Goal: Information Seeking & Learning: Learn about a topic

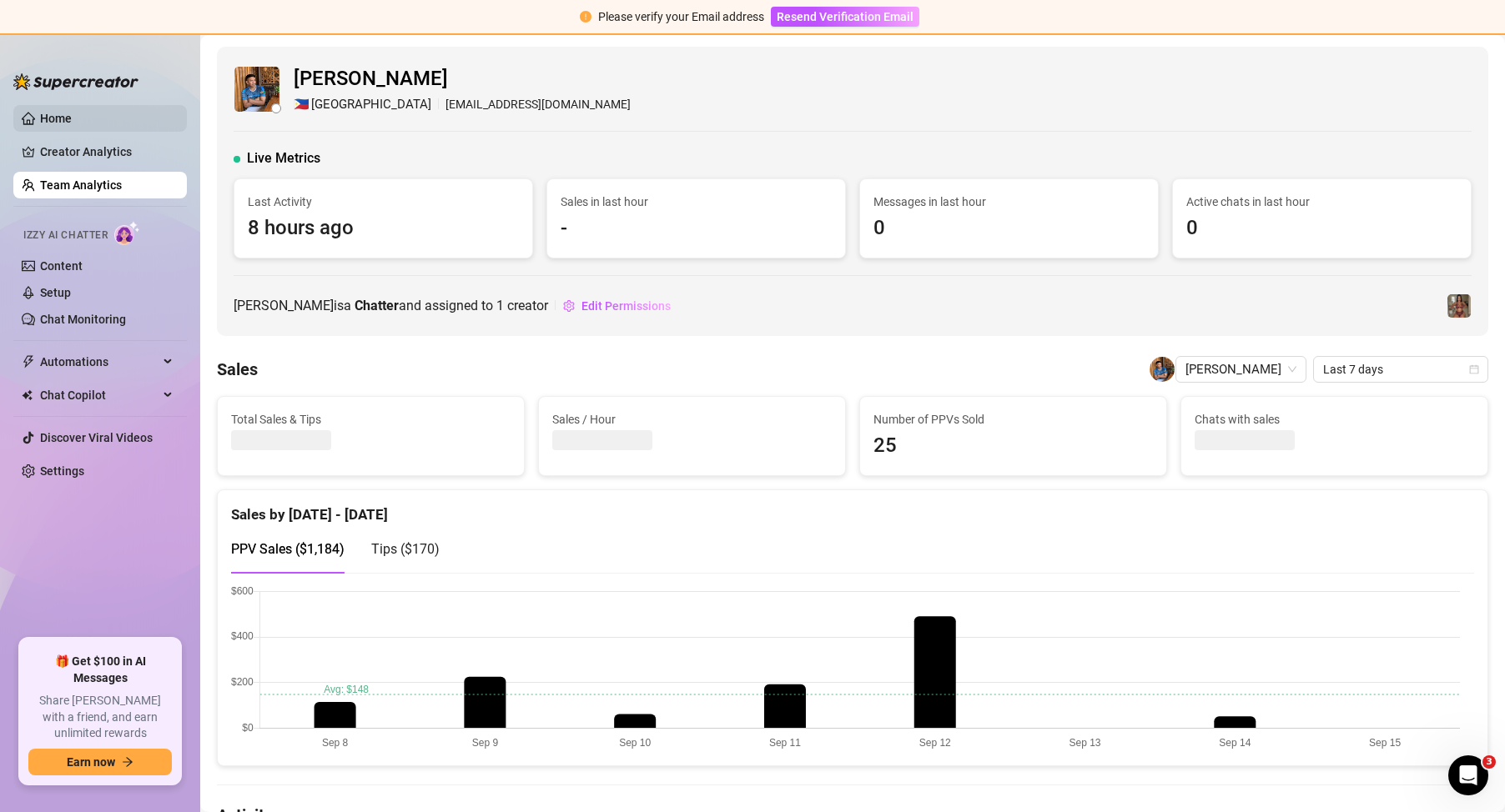
click at [72, 116] on link "Home" at bounding box center [56, 119] width 32 height 13
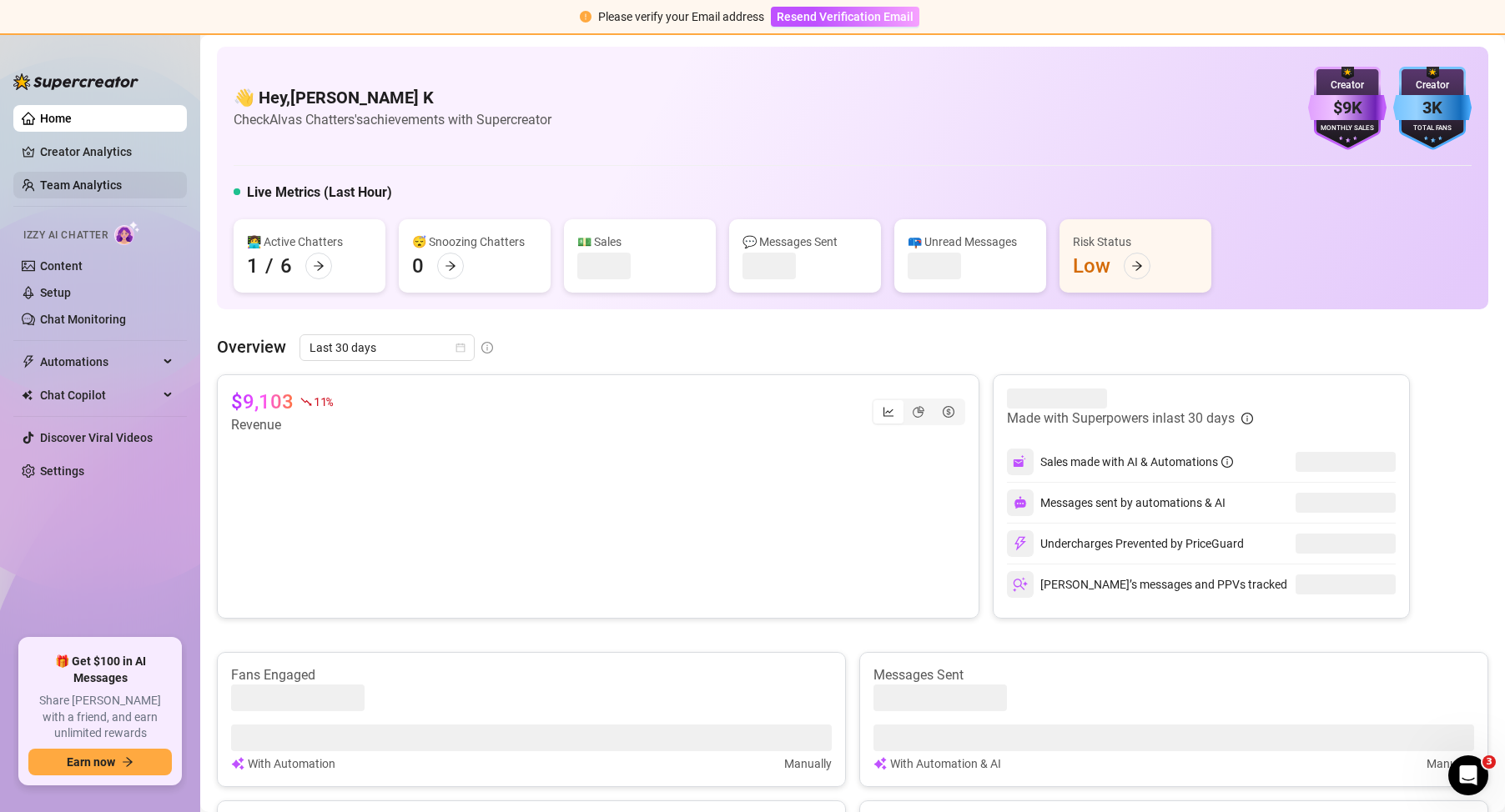
click at [121, 186] on link "Team Analytics" at bounding box center [80, 186] width 82 height 13
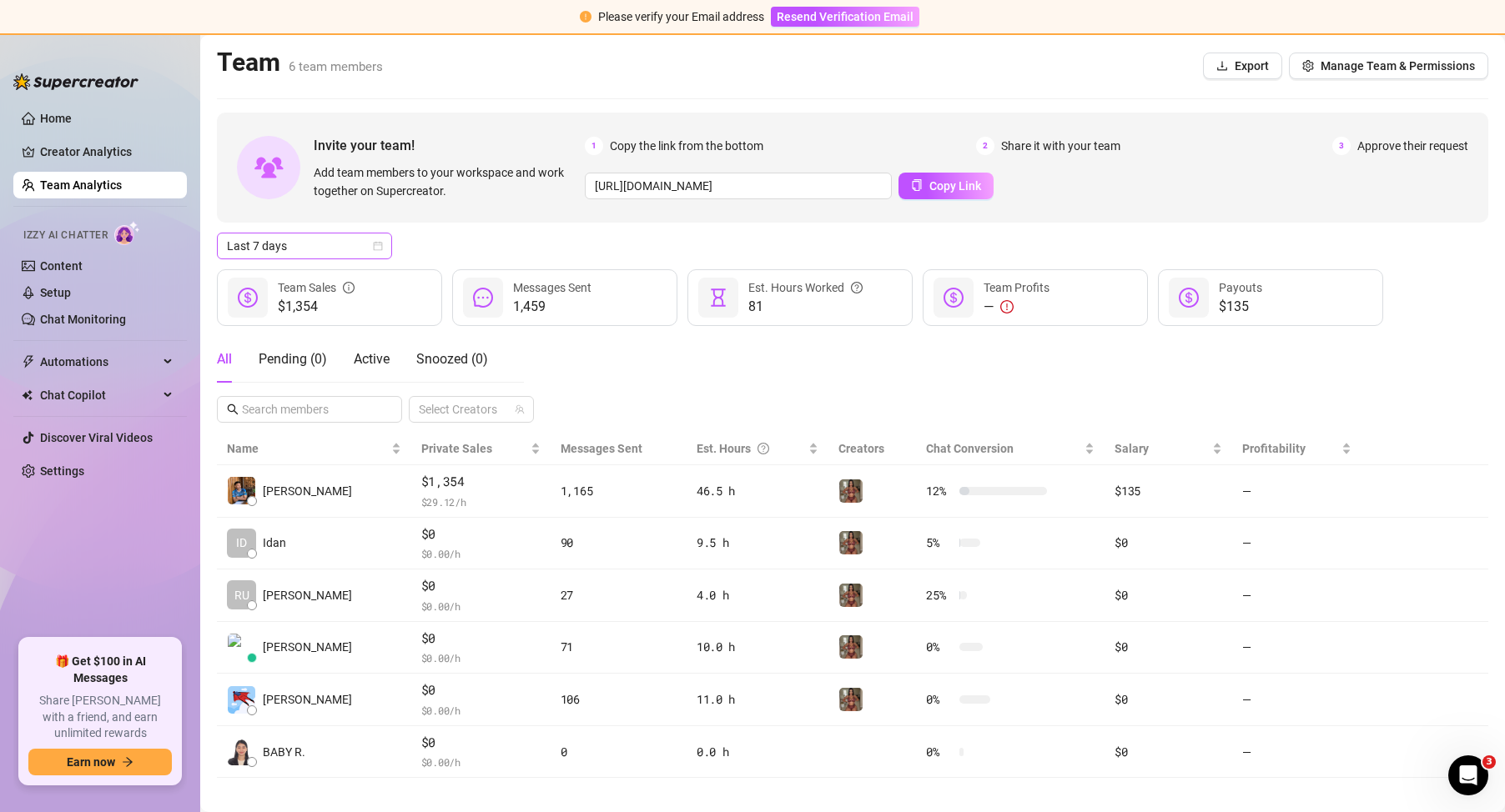
click at [342, 248] on span "Last 7 days" at bounding box center [305, 246] width 155 height 25
click at [304, 390] on div "Custom date" at bounding box center [305, 386] width 148 height 19
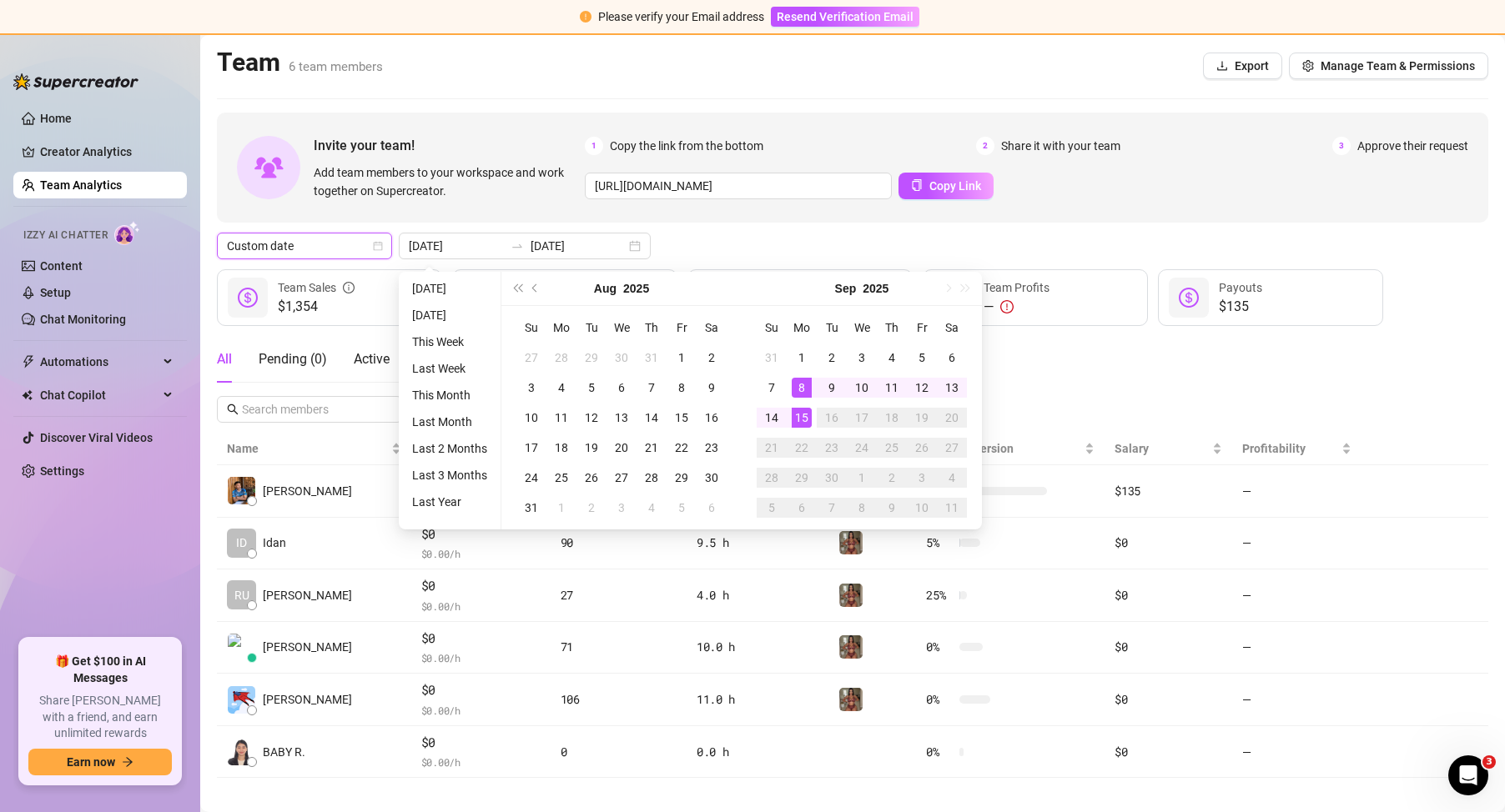
click at [343, 241] on span "Custom date" at bounding box center [305, 246] width 155 height 25
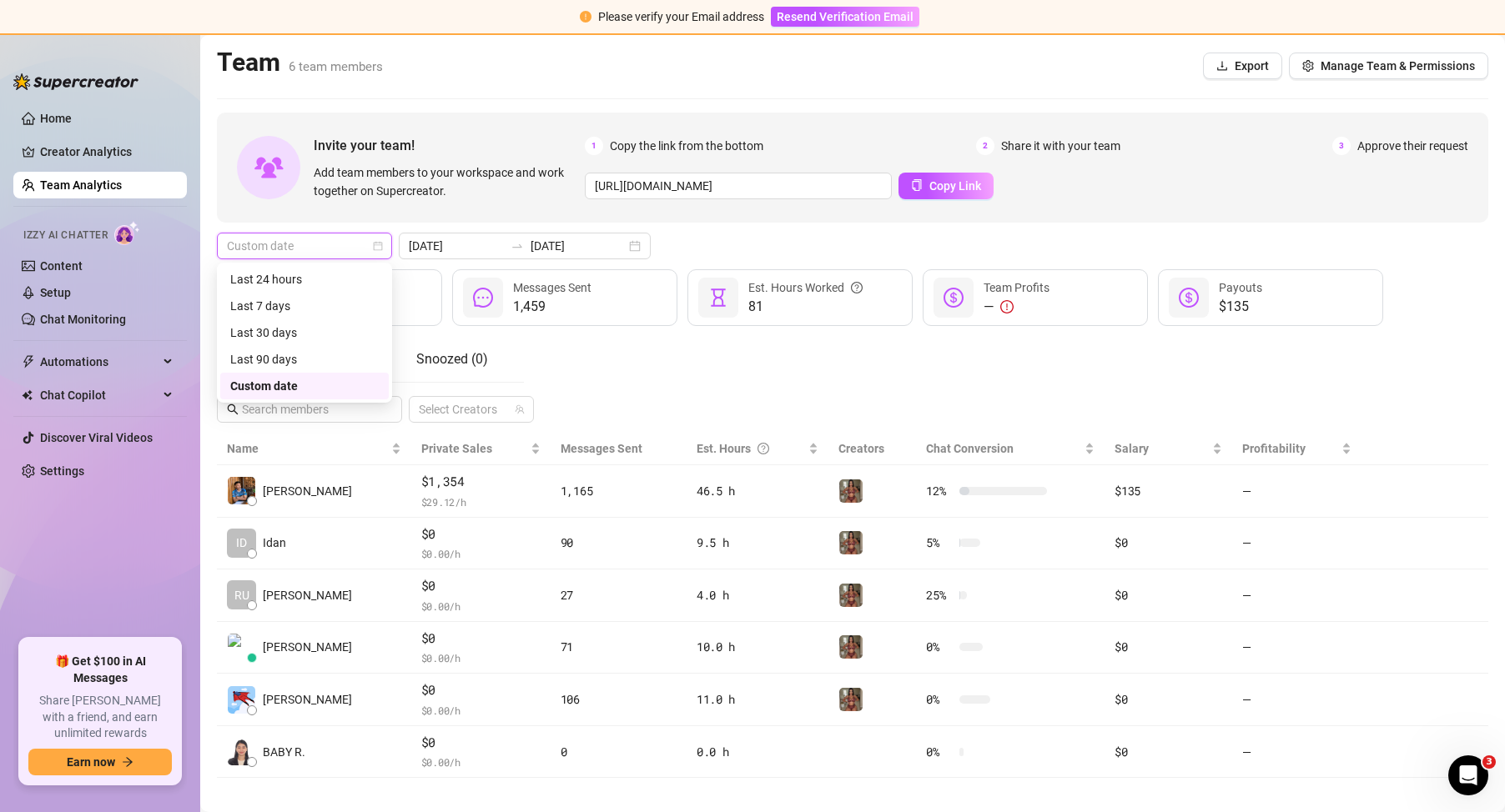
click at [325, 374] on div "Custom date" at bounding box center [305, 386] width 169 height 27
click at [510, 241] on icon "swap-right" at bounding box center [517, 246] width 13 height 13
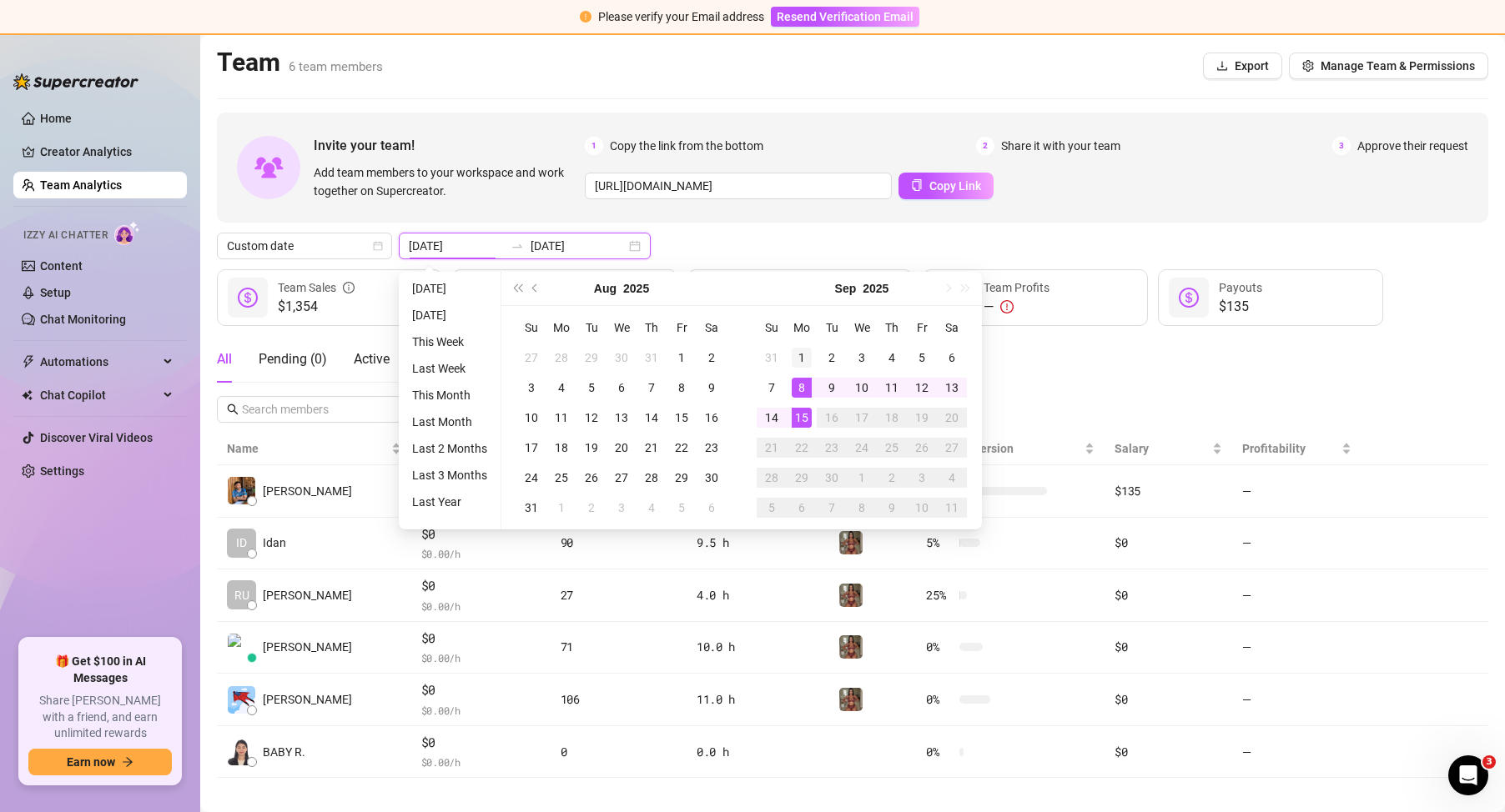
type input "[DATE]"
click at [802, 348] on div "1" at bounding box center [802, 358] width 20 height 20
type input "[DATE]"
click at [776, 412] on div "14" at bounding box center [772, 418] width 20 height 20
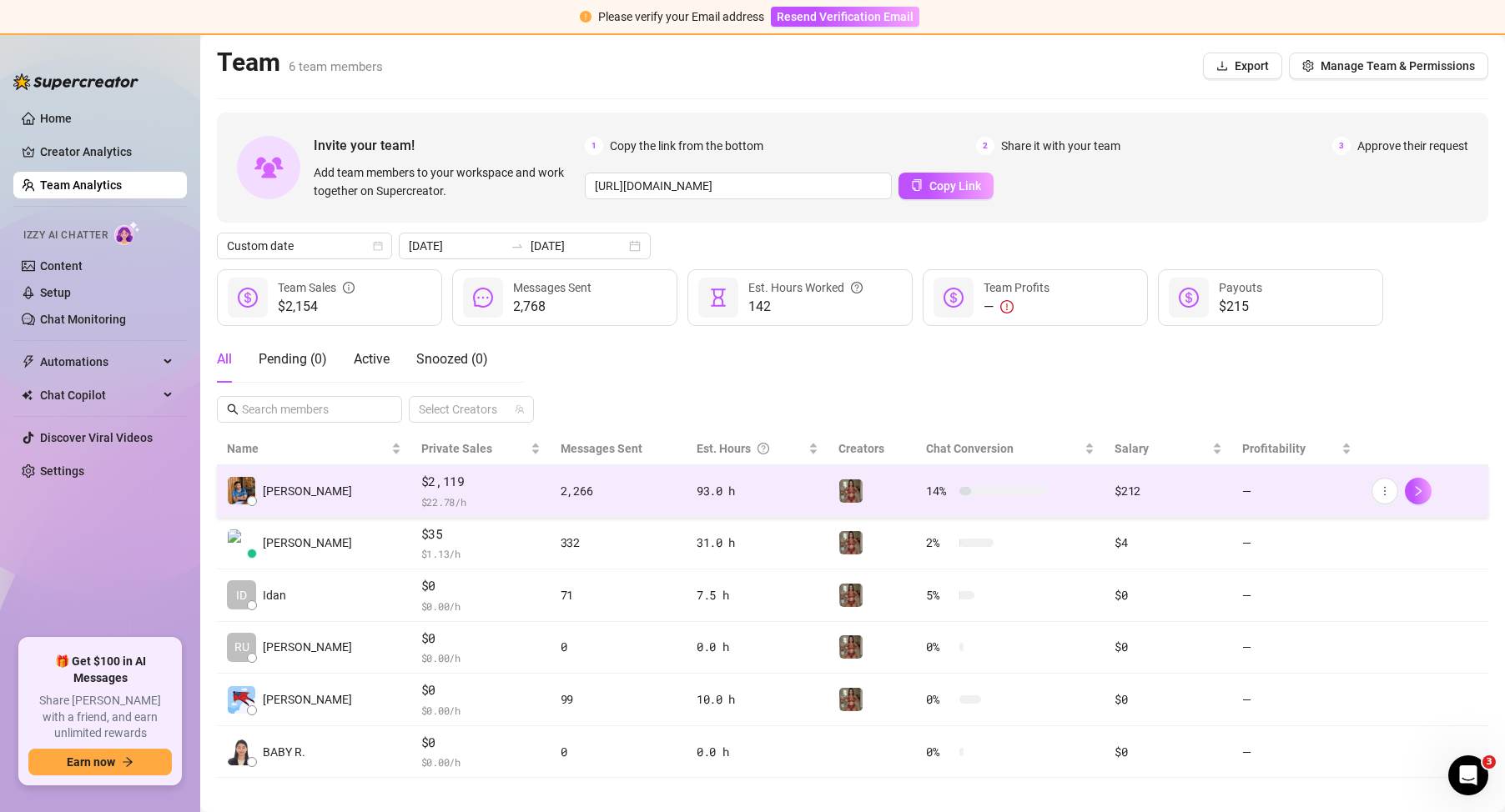
click at [1105, 484] on td "$212" at bounding box center [1168, 492] width 127 height 52
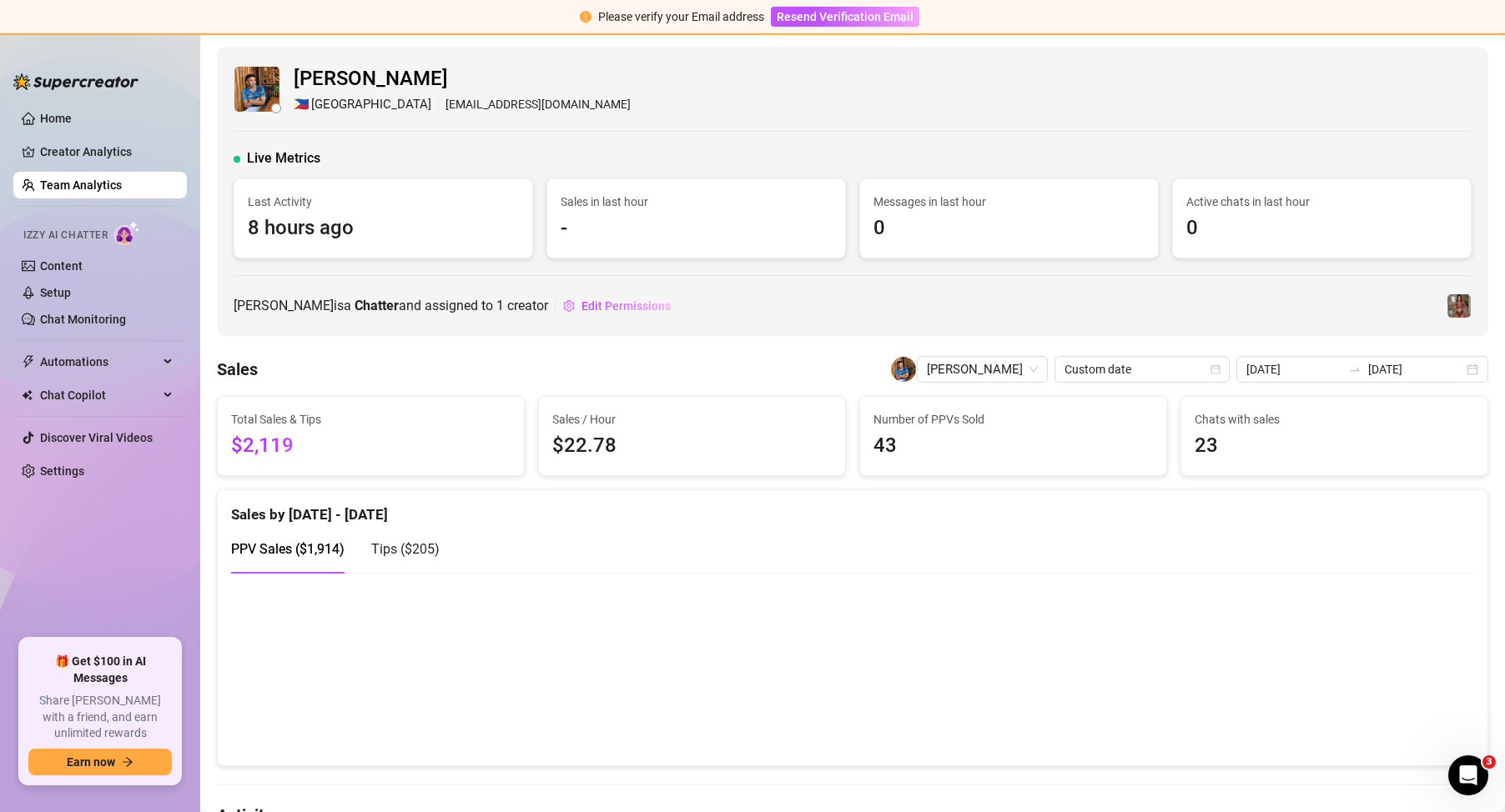
click at [86, 179] on link "Team Analytics" at bounding box center [80, 186] width 82 height 13
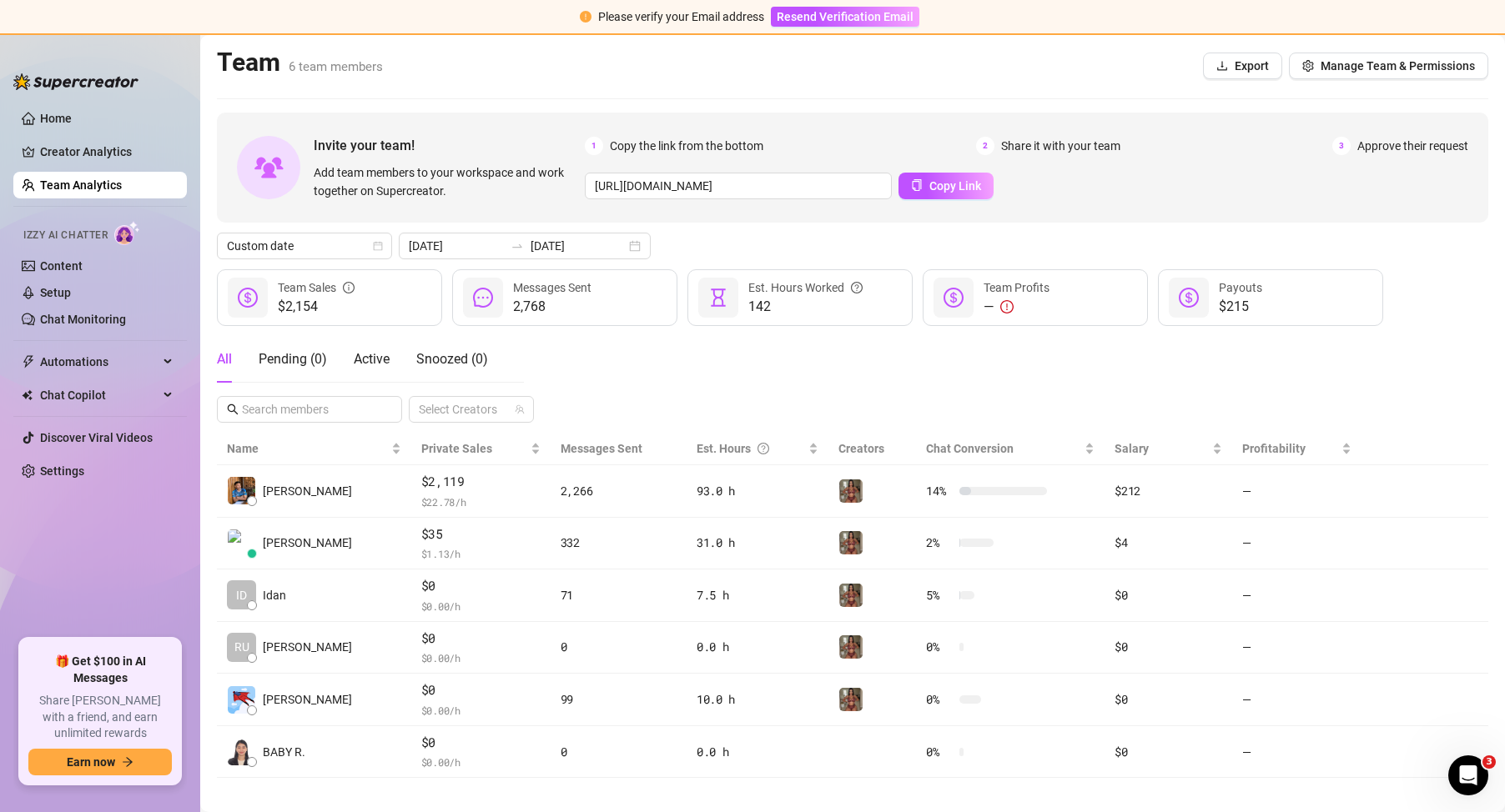
click at [121, 190] on link "Team Analytics" at bounding box center [80, 186] width 82 height 13
click at [1346, 56] on button "Manage Team & Permissions" at bounding box center [1389, 66] width 199 height 27
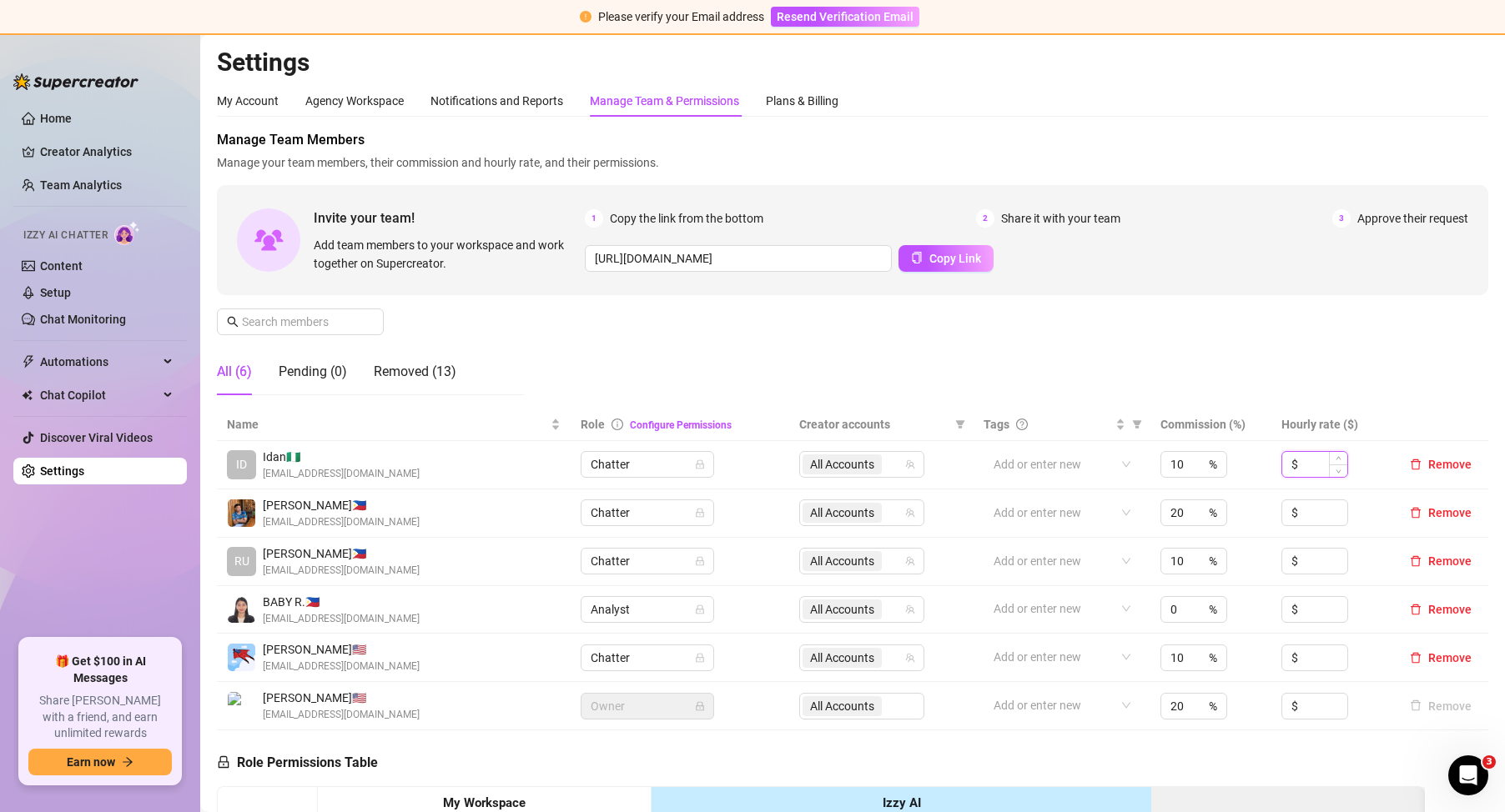
click at [1303, 471] on input at bounding box center [1324, 465] width 46 height 25
type input "0"
click at [1302, 519] on input at bounding box center [1324, 513] width 46 height 25
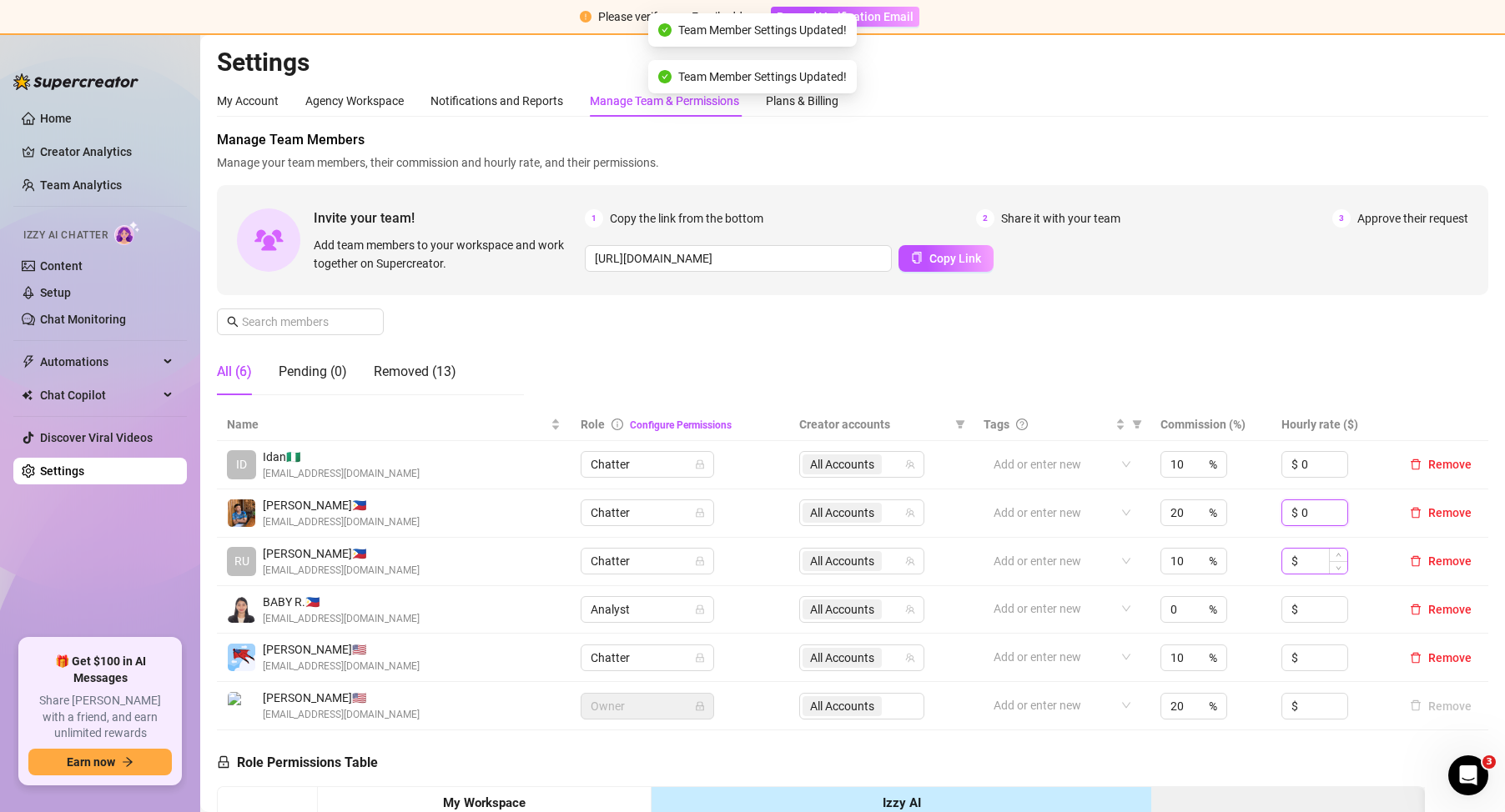
type input "0"
click at [1317, 568] on input at bounding box center [1324, 562] width 46 height 25
type input "0"
click at [1302, 605] on input at bounding box center [1324, 610] width 46 height 25
type input "0"
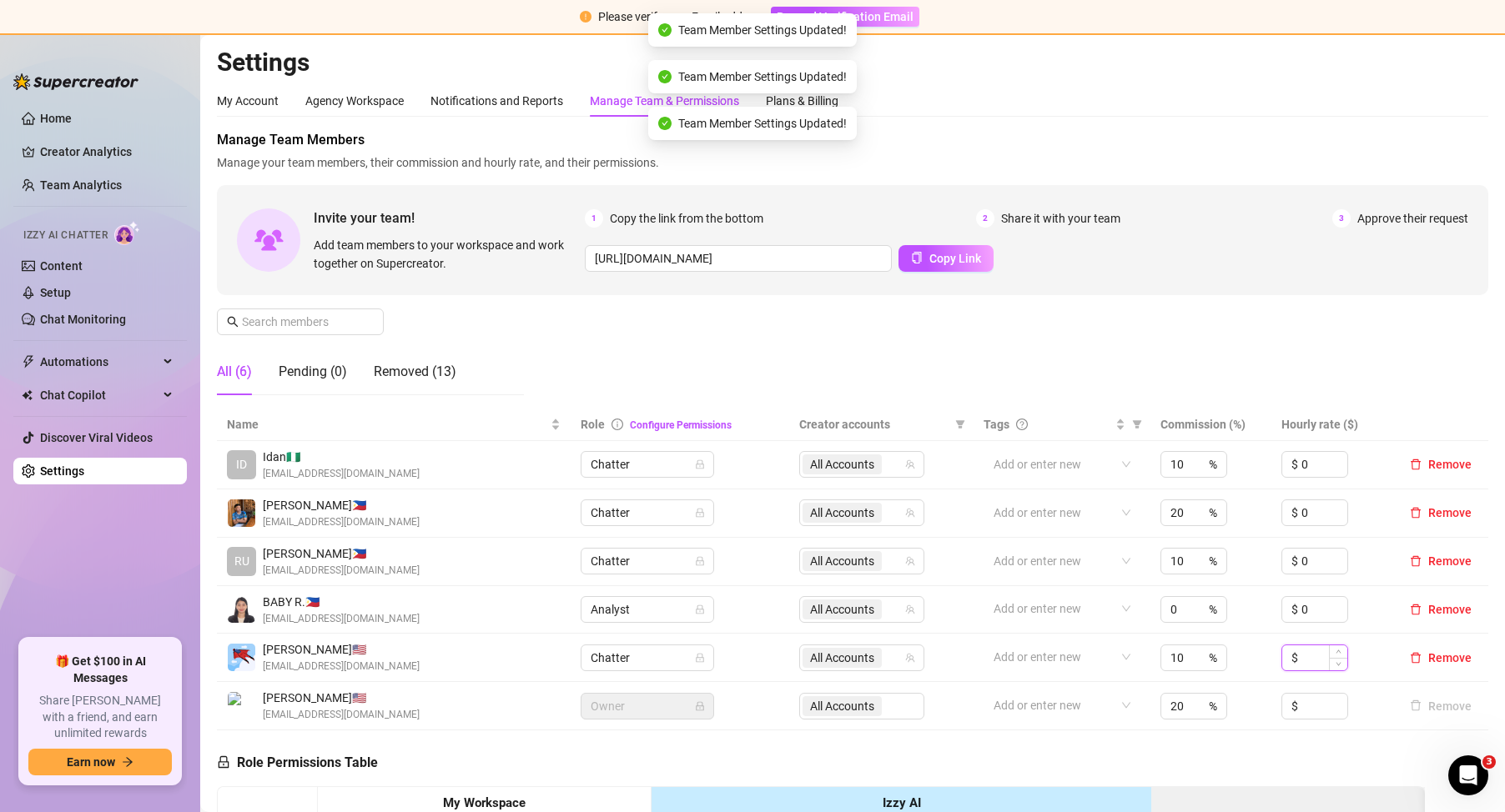
click at [1303, 669] on input at bounding box center [1324, 659] width 46 height 25
type input "0"
click at [1305, 702] on input at bounding box center [1324, 707] width 46 height 25
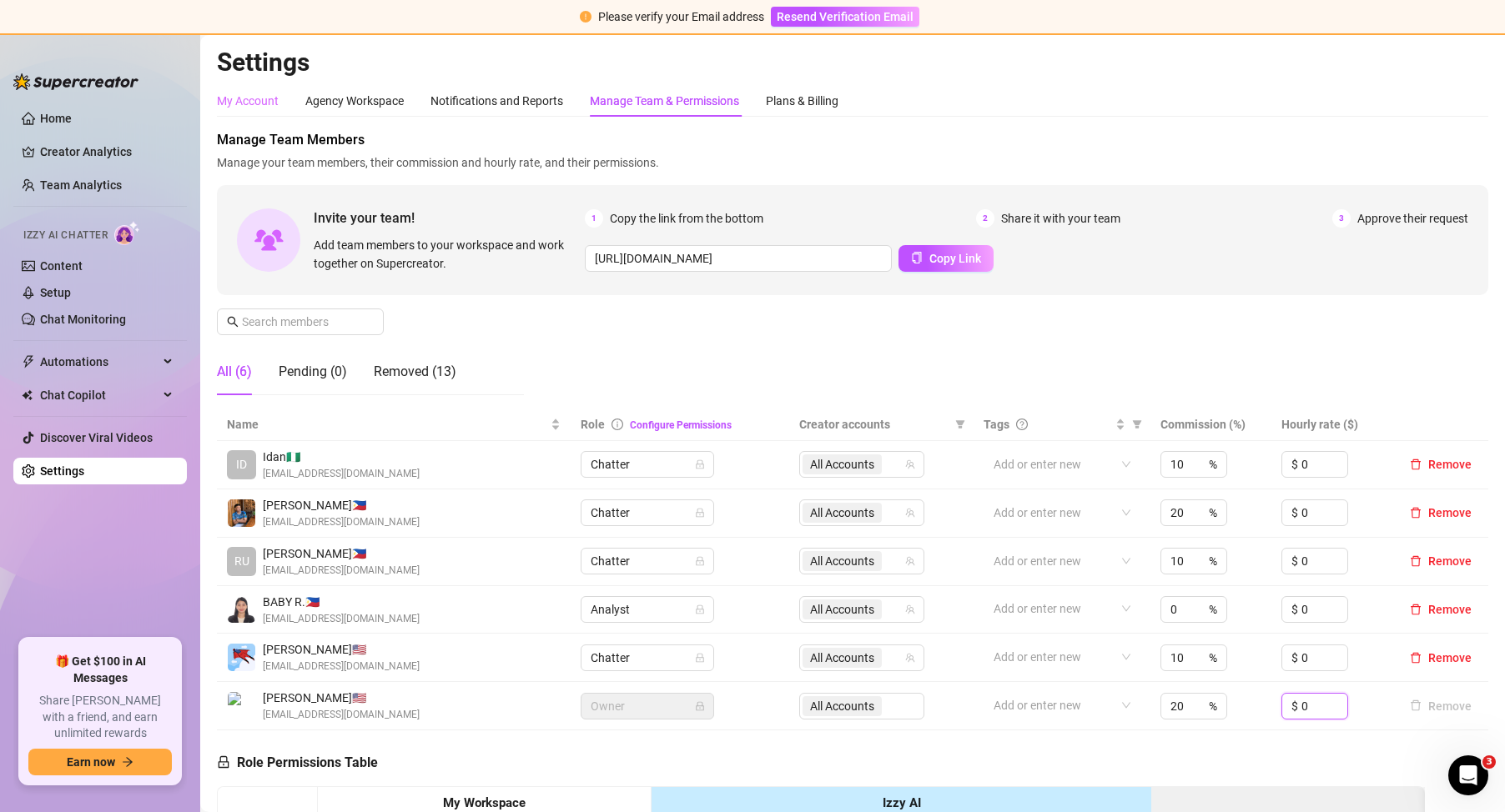
type input "0"
click at [265, 105] on div "My Account" at bounding box center [247, 101] width 62 height 19
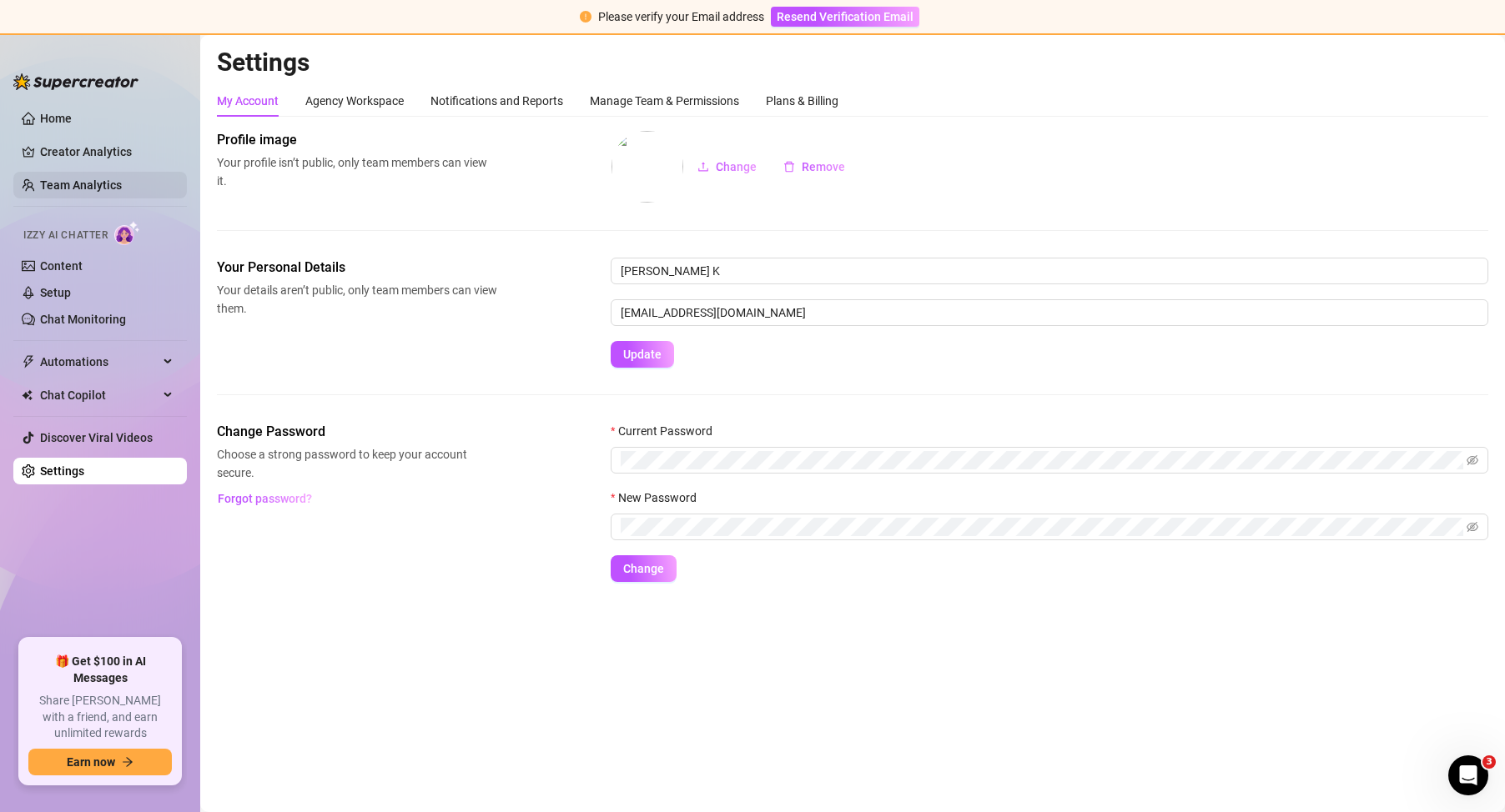
click at [105, 186] on link "Team Analytics" at bounding box center [80, 186] width 82 height 13
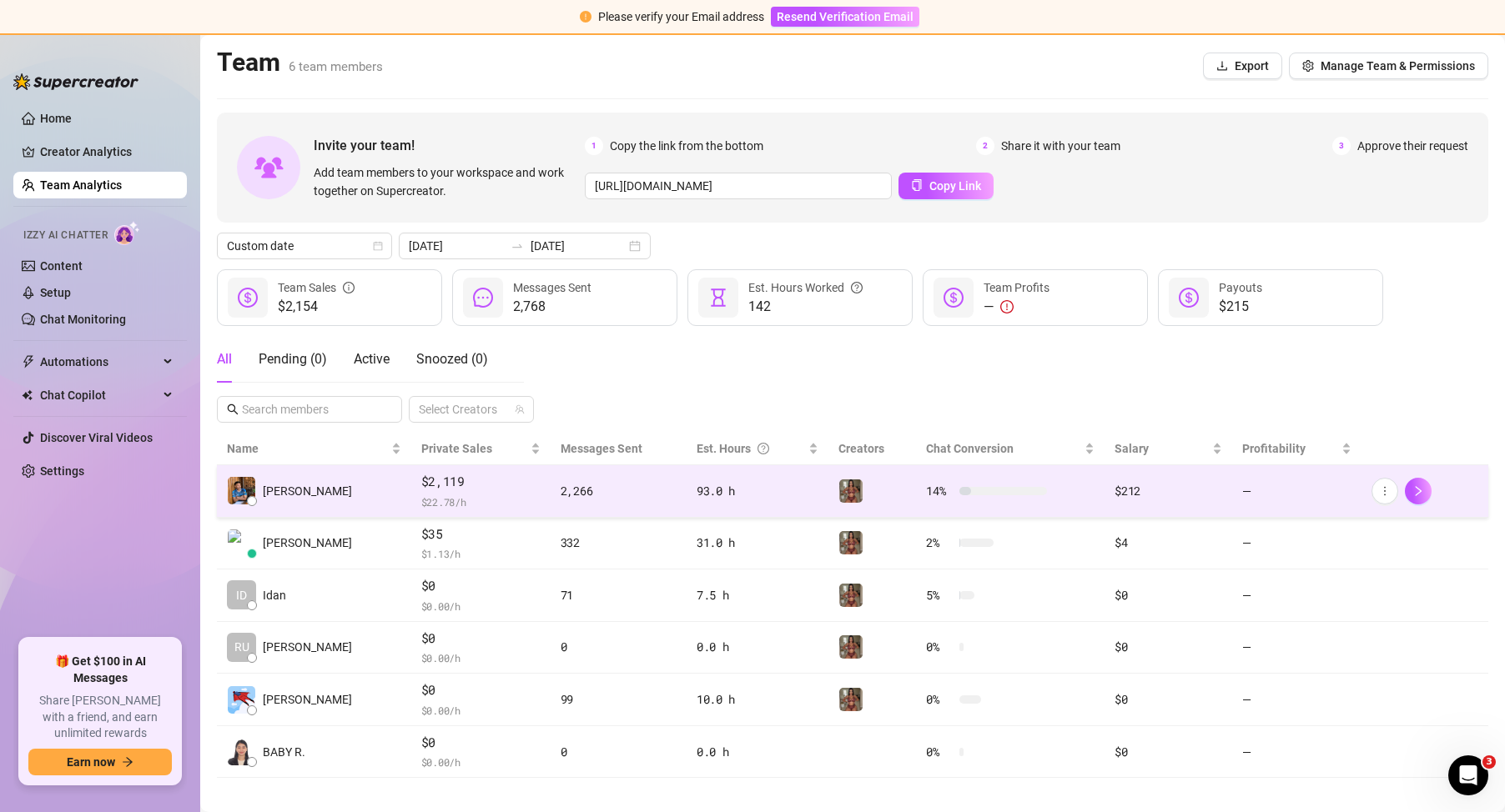
click at [858, 492] on div at bounding box center [872, 492] width 68 height 25
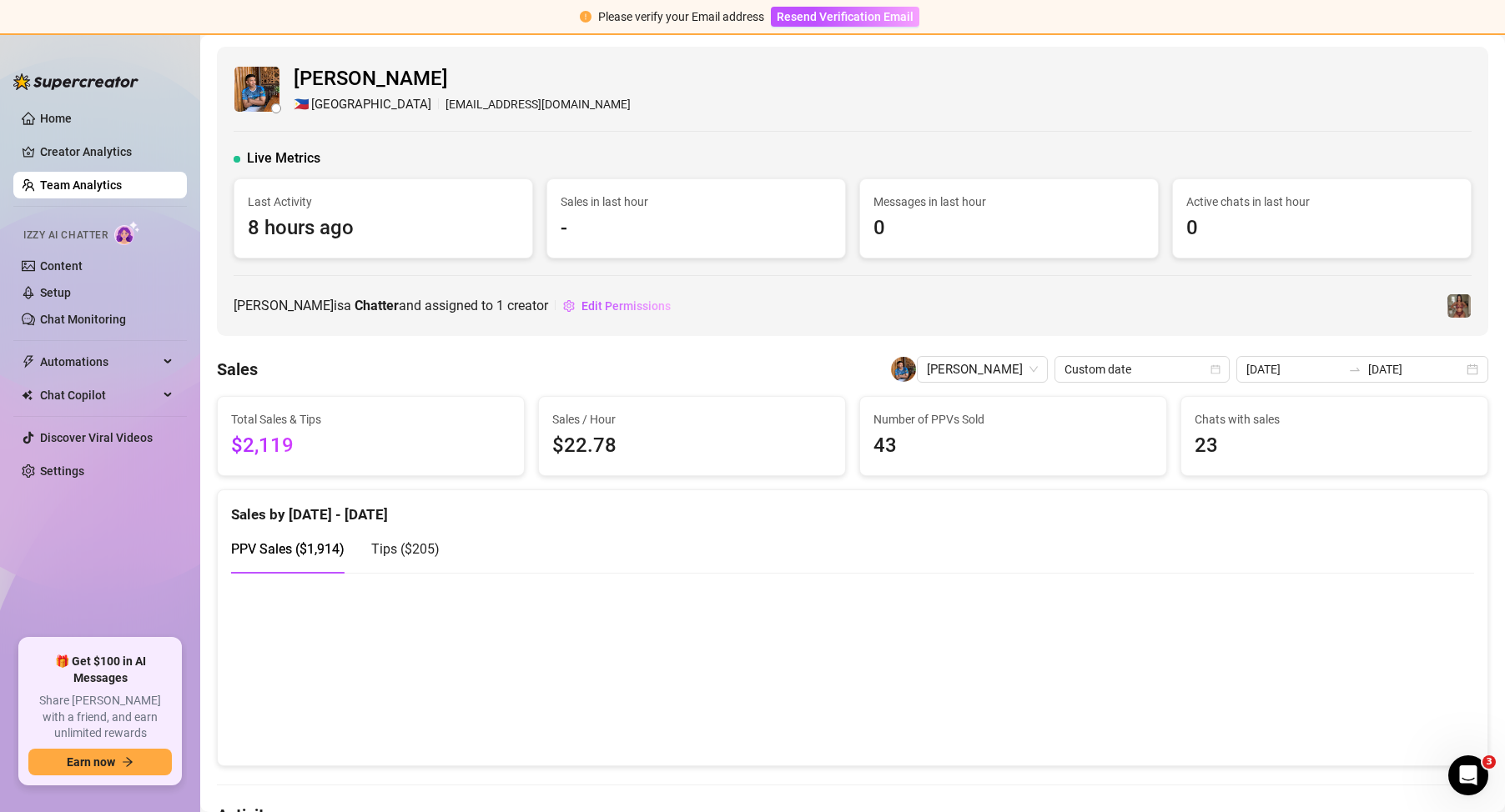
click at [268, 437] on span "$2,119" at bounding box center [370, 446] width 279 height 32
click at [115, 183] on link "Team Analytics" at bounding box center [80, 186] width 82 height 13
